Goal: Task Accomplishment & Management: Complete application form

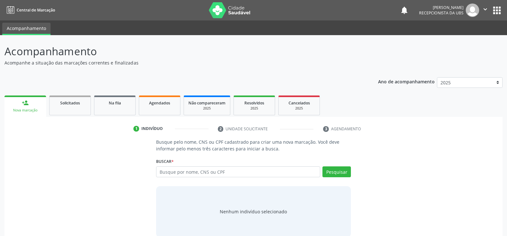
click at [179, 172] on input "text" at bounding box center [238, 172] width 164 height 11
type input "898003740905347"
click at [334, 171] on button "Pesquisar" at bounding box center [336, 172] width 28 height 11
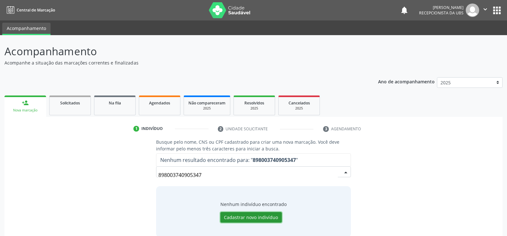
click at [252, 219] on button "Cadastrar novo indivíduo" at bounding box center [250, 217] width 61 height 11
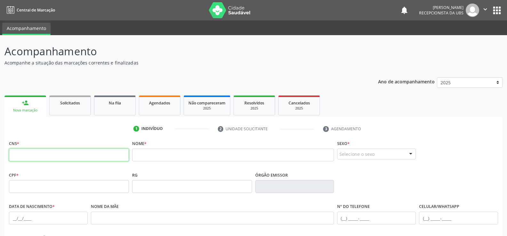
click at [78, 156] on input "text" at bounding box center [69, 155] width 120 height 13
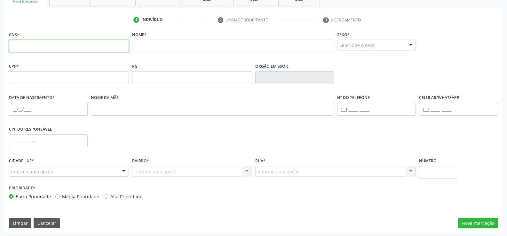
scroll to position [110, 0]
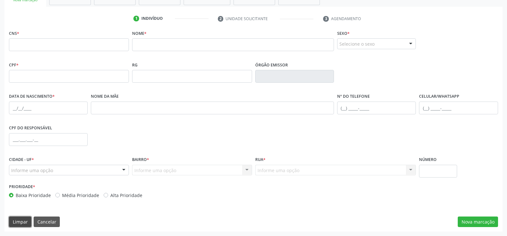
click at [16, 221] on button "Limpar" at bounding box center [20, 222] width 22 height 11
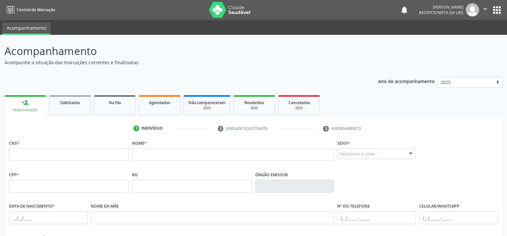
scroll to position [0, 0]
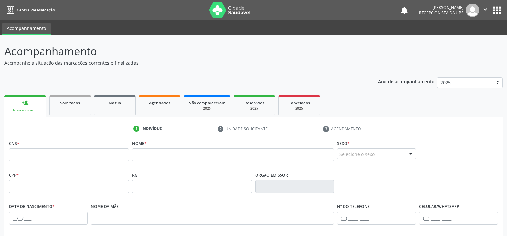
click at [35, 110] on div "Nova marcação" at bounding box center [25, 110] width 33 height 5
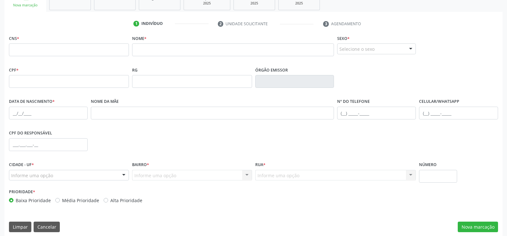
scroll to position [110, 0]
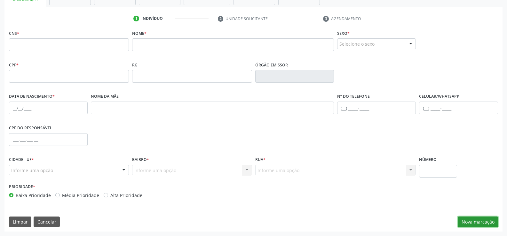
click at [476, 222] on button "Nova marcação" at bounding box center [478, 222] width 40 height 11
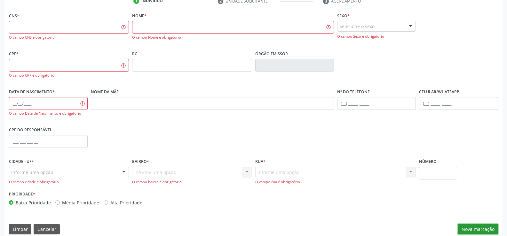
scroll to position [135, 0]
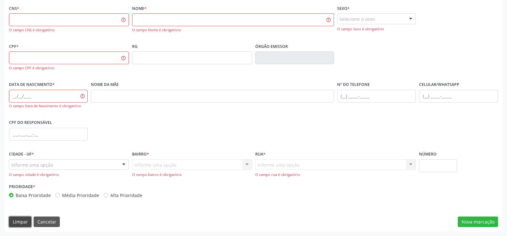
click at [24, 224] on button "Limpar" at bounding box center [20, 222] width 22 height 11
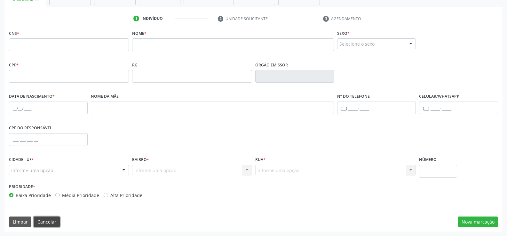
click at [53, 222] on button "Cancelar" at bounding box center [47, 222] width 26 height 11
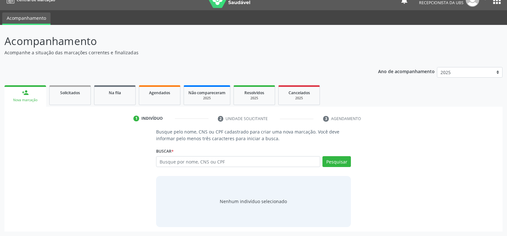
scroll to position [10, 0]
click at [177, 165] on input "text" at bounding box center [238, 161] width 164 height 11
drag, startPoint x: 159, startPoint y: 163, endPoint x: 239, endPoint y: 165, distance: 80.0
click at [239, 165] on input "[PERSON_NAME] [PERSON_NAME]" at bounding box center [238, 161] width 164 height 11
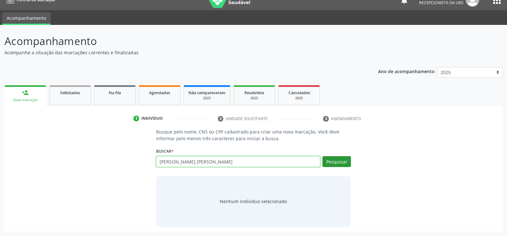
type input "[PERSON_NAME] [PERSON_NAME]"
click at [346, 159] on button "Pesquisar" at bounding box center [336, 161] width 28 height 11
type input "[PERSON_NAME] [PERSON_NAME]"
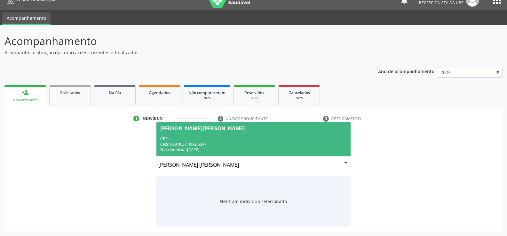
click at [200, 145] on div "CNS: 898 0037 4092 5347" at bounding box center [253, 144] width 186 height 5
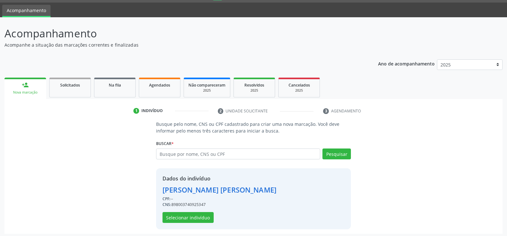
scroll to position [20, 0]
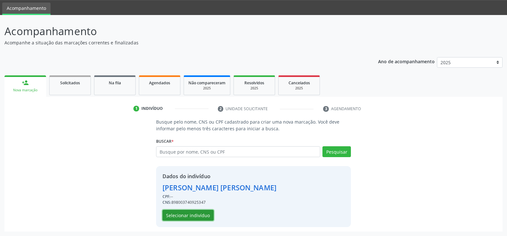
click at [199, 215] on button "Selecionar indivíduo" at bounding box center [188, 215] width 51 height 11
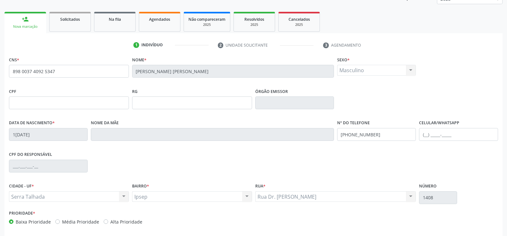
scroll to position [84, 0]
click at [434, 132] on input "text" at bounding box center [458, 134] width 79 height 13
click at [433, 131] on input "[PHONE_NUMBER]" at bounding box center [458, 134] width 79 height 13
click at [461, 137] on input "[PHONE_NUMBER]" at bounding box center [458, 134] width 79 height 13
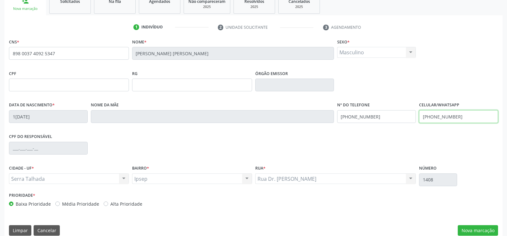
scroll to position [110, 0]
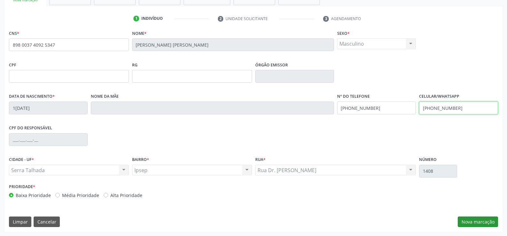
type input "[PHONE_NUMBER]"
click at [476, 225] on button "Nova marcação" at bounding box center [478, 222] width 40 height 11
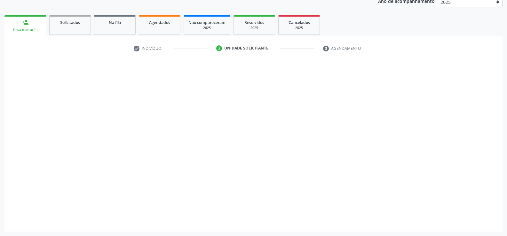
scroll to position [81, 0]
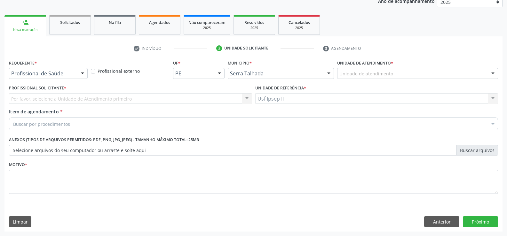
click at [81, 73] on div at bounding box center [83, 73] width 10 height 11
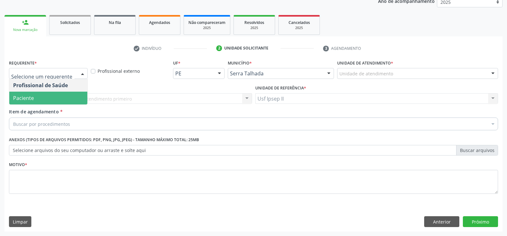
click at [37, 101] on span "Paciente" at bounding box center [48, 98] width 78 height 13
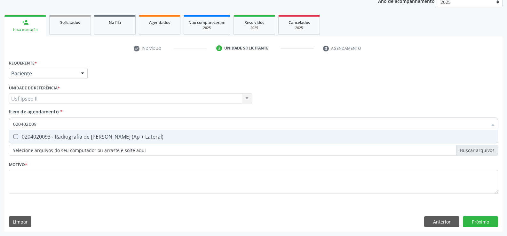
type input "0204020093"
click at [49, 139] on div "0204020093 - Radiografia de [PERSON_NAME] (Ap + Lateral)" at bounding box center [253, 136] width 481 height 5
checkbox Lateral\) "true"
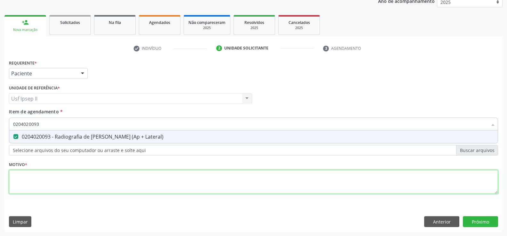
click at [43, 179] on div "Requerente * Paciente Profissional de Saúde Paciente Nenhum resultado encontrad…" at bounding box center [253, 130] width 489 height 145
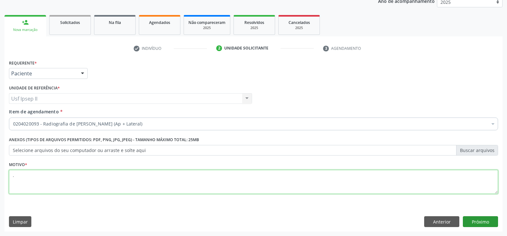
type textarea "."
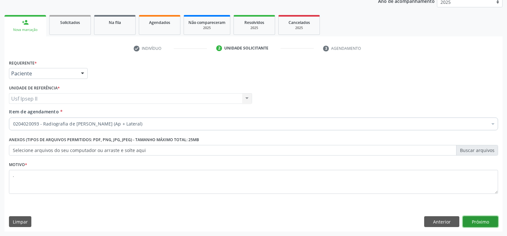
click at [465, 220] on button "Próximo" at bounding box center [480, 222] width 35 height 11
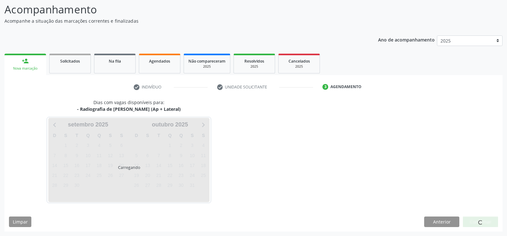
scroll to position [42, 0]
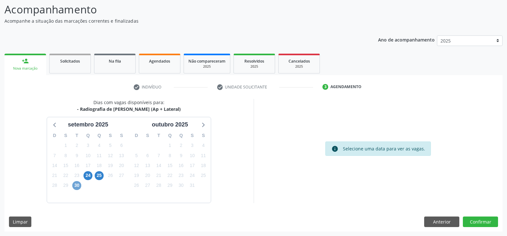
click at [79, 184] on span "30" at bounding box center [76, 185] width 9 height 9
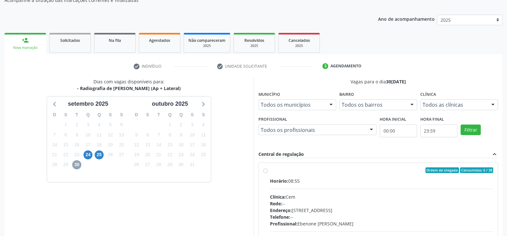
scroll to position [74, 0]
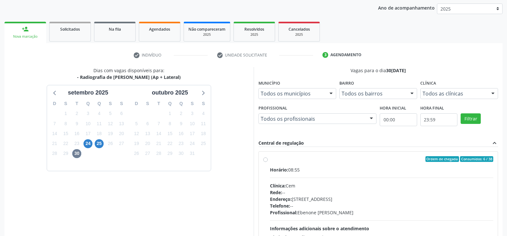
click at [270, 162] on label "Ordem de chegada Consumidos: 6 / 38 Horário: 08:55 Clínica: Cem Rede: -- Endere…" at bounding box center [382, 205] width 224 height 98
click at [266, 162] on input "Ordem de chegada Consumidos: 6 / 38 Horário: 08:55 Clínica: Cem Rede: -- Endere…" at bounding box center [265, 159] width 4 height 6
radio input "true"
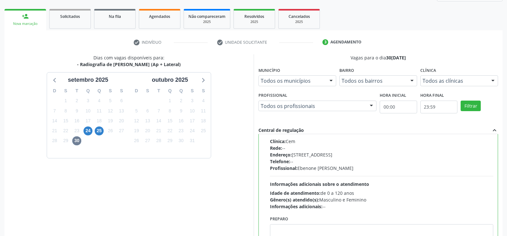
scroll to position [146, 0]
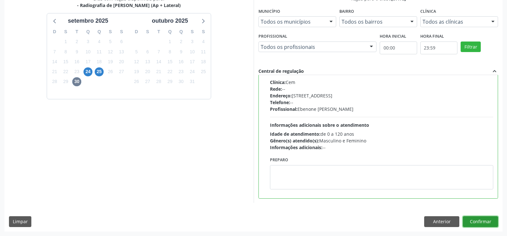
click at [487, 224] on button "Confirmar" at bounding box center [480, 222] width 35 height 11
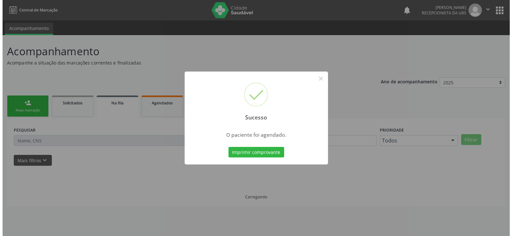
scroll to position [0, 0]
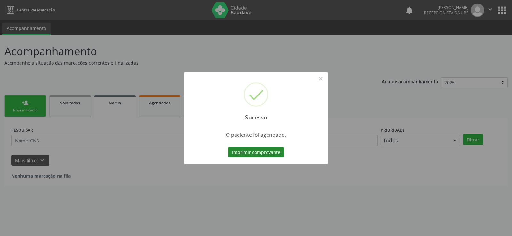
click at [258, 153] on button "Imprimir comprovante" at bounding box center [256, 152] width 56 height 11
